Goal: Information Seeking & Learning: Learn about a topic

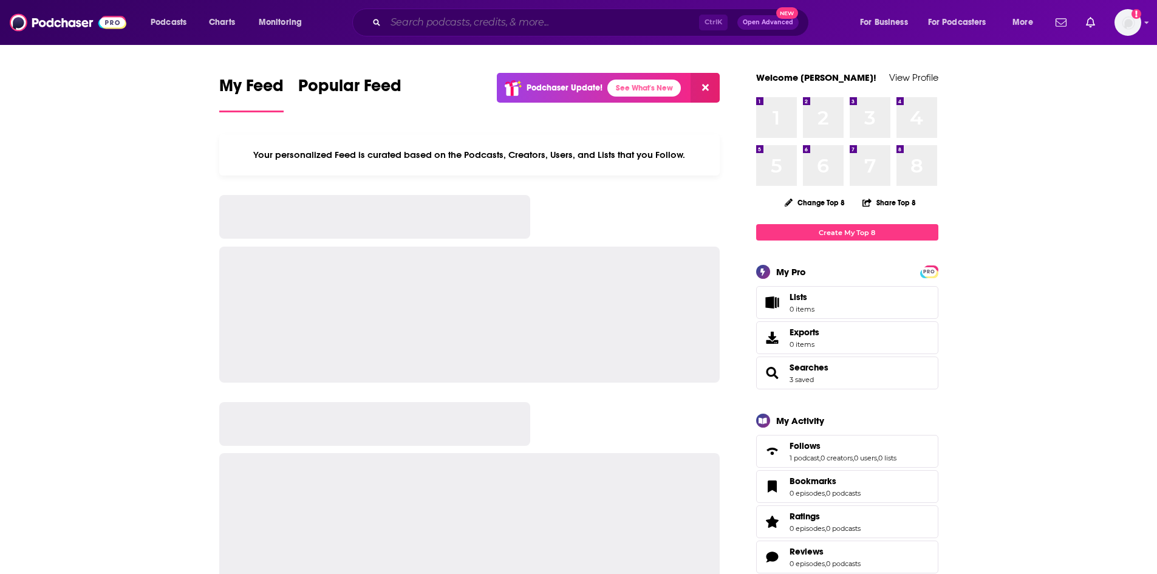
click at [444, 17] on input "Search podcasts, credits, & more..." at bounding box center [542, 22] width 313 height 19
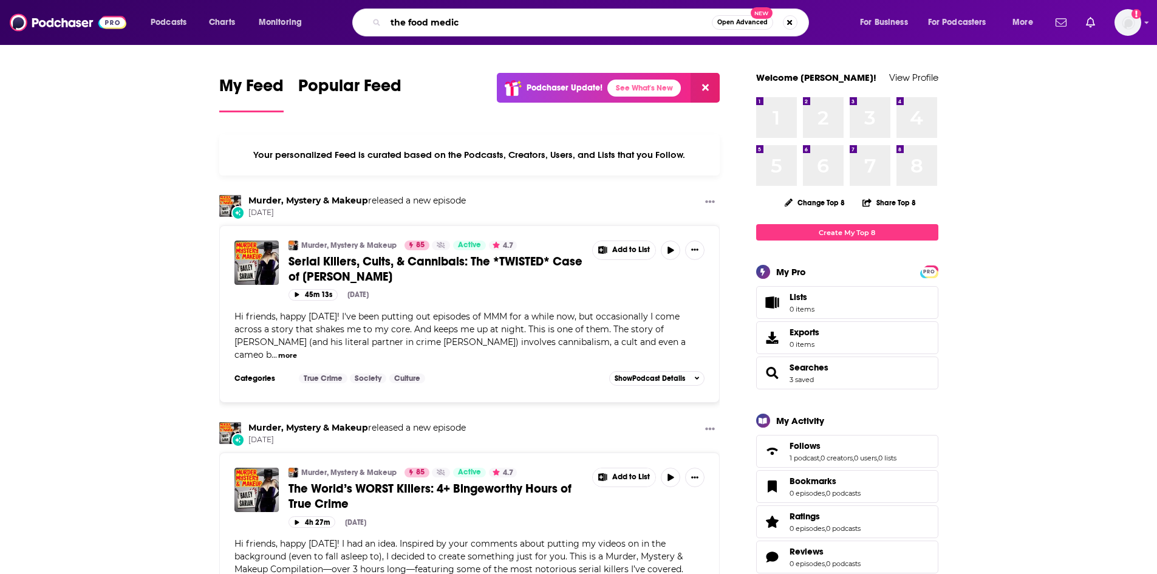
type input "the food medic"
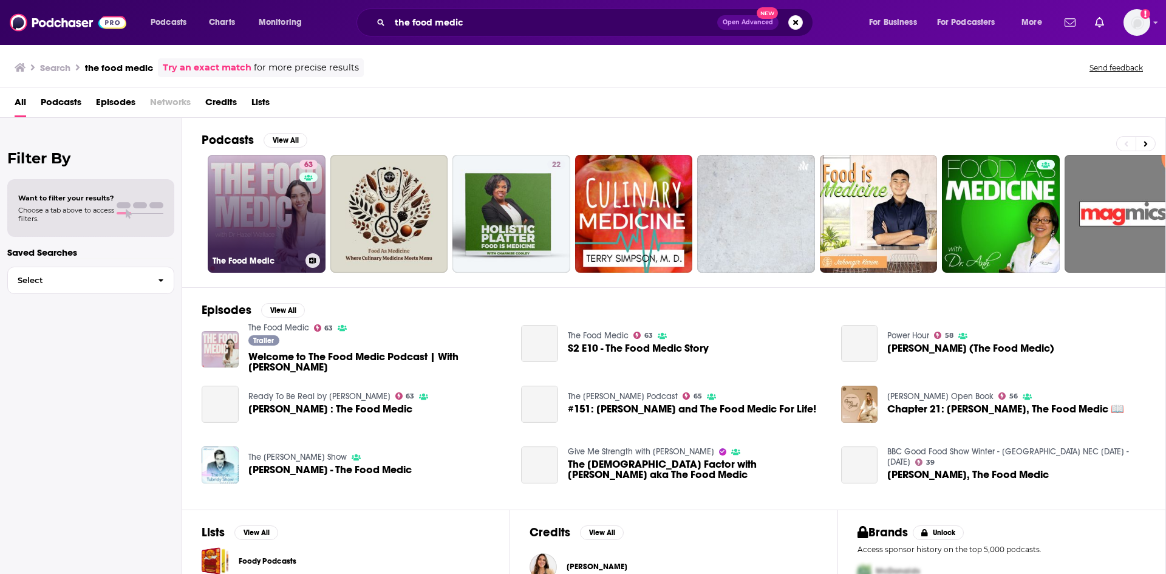
click at [252, 192] on link "63 The Food Medic" at bounding box center [267, 214] width 118 height 118
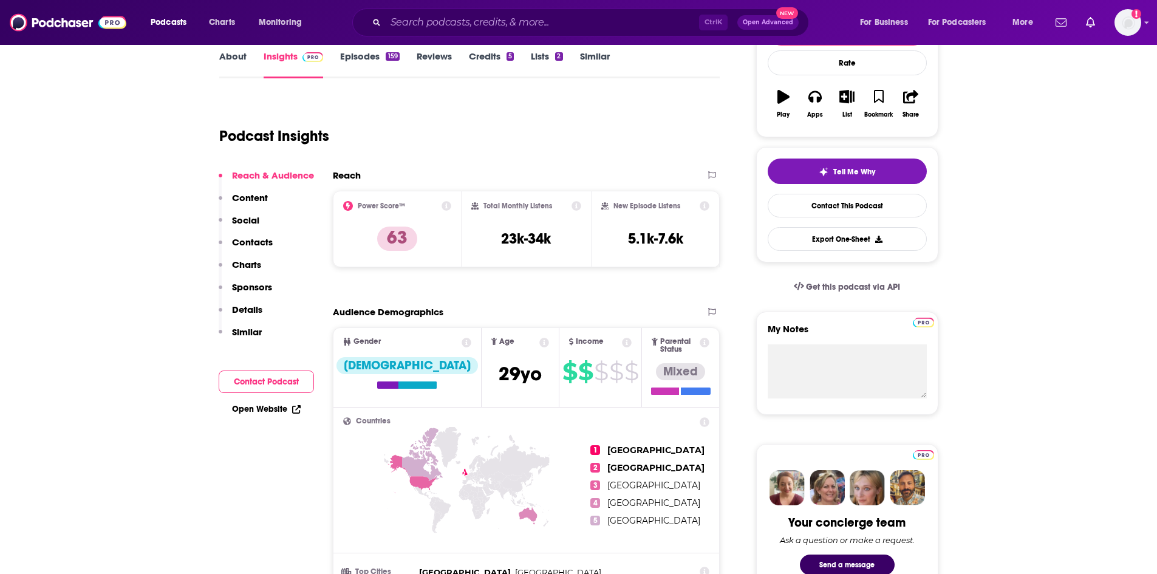
scroll to position [182, 0]
